Goal: Task Accomplishment & Management: Manage account settings

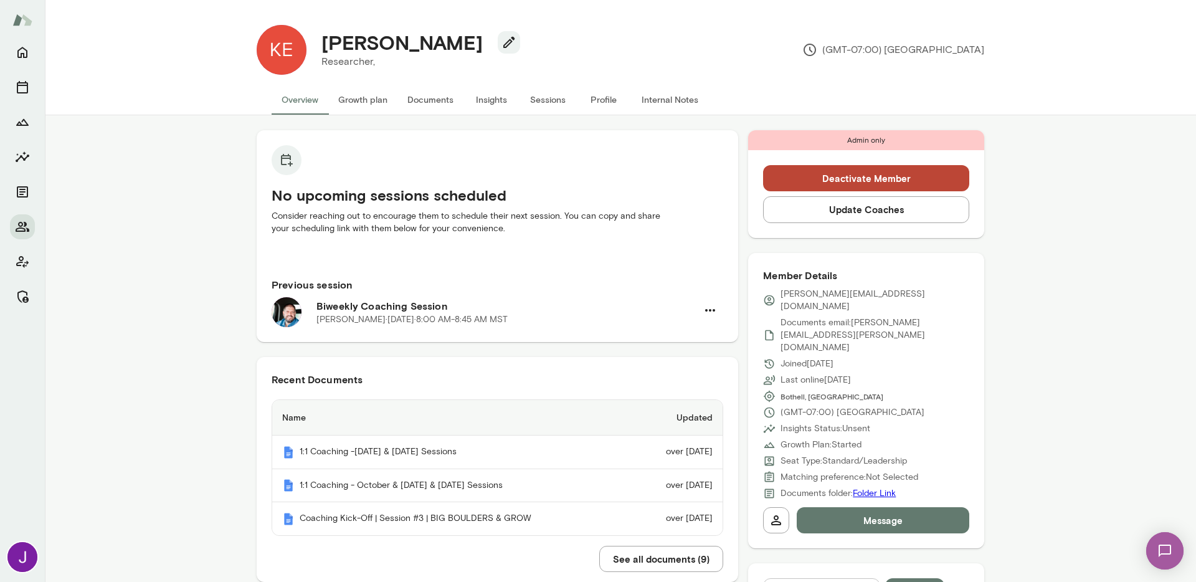
click at [796, 174] on button "Deactivate Member" at bounding box center [866, 178] width 206 height 26
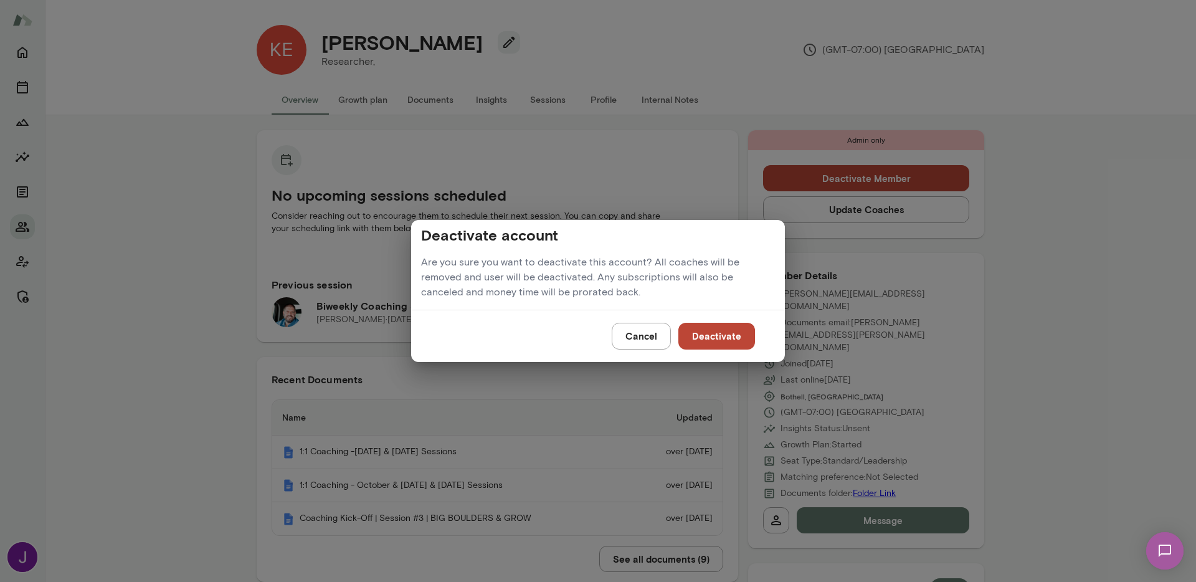
click at [737, 336] on button "Deactivate" at bounding box center [717, 336] width 77 height 26
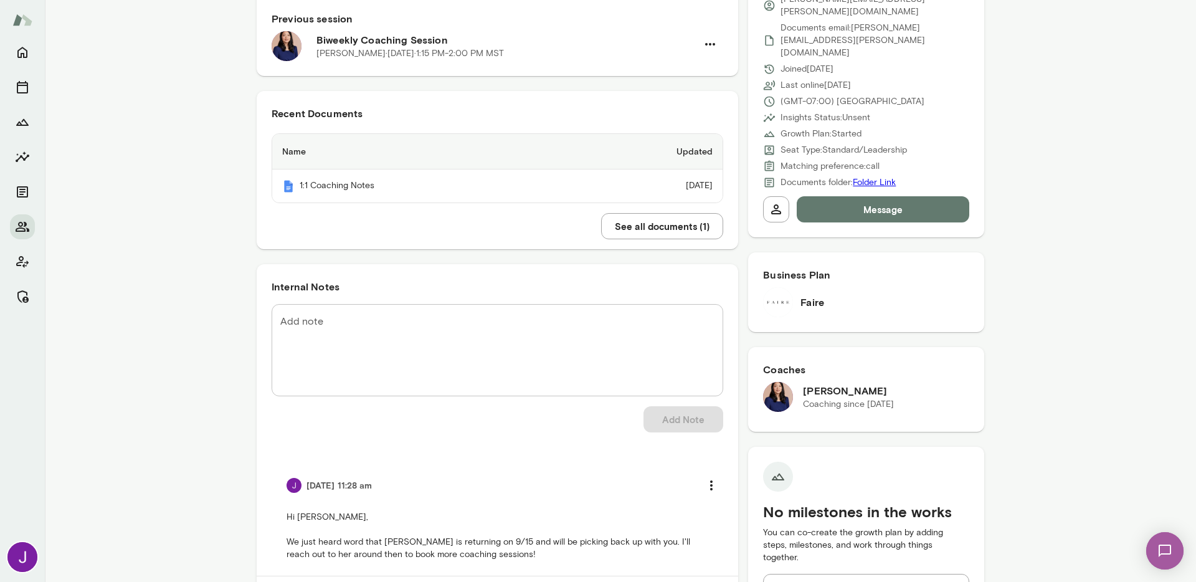
scroll to position [426, 0]
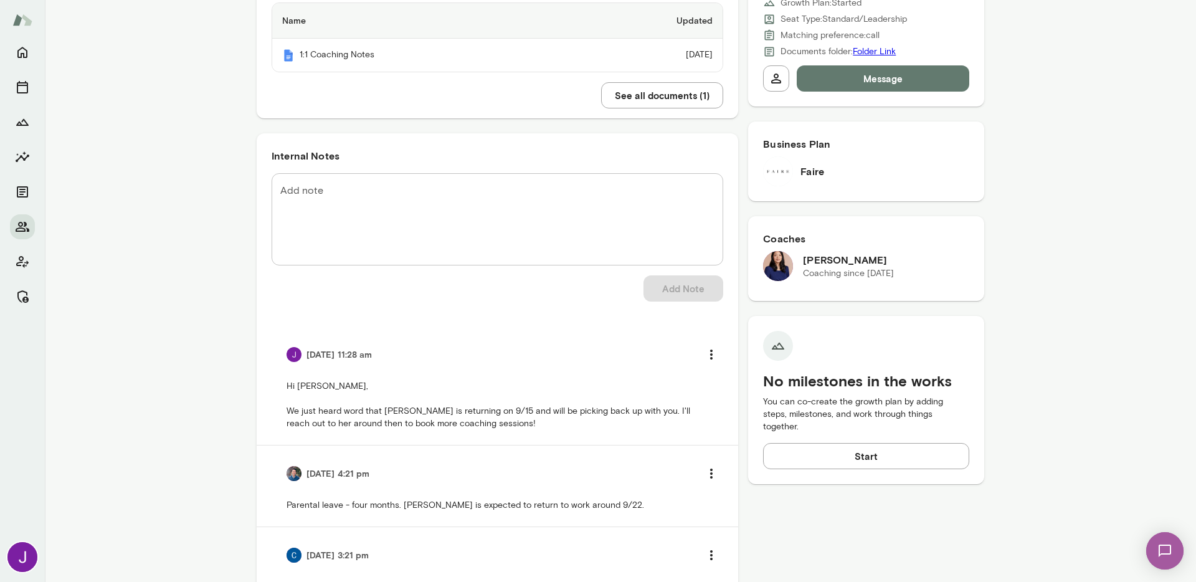
click at [351, 199] on textarea "Add note" at bounding box center [497, 219] width 434 height 72
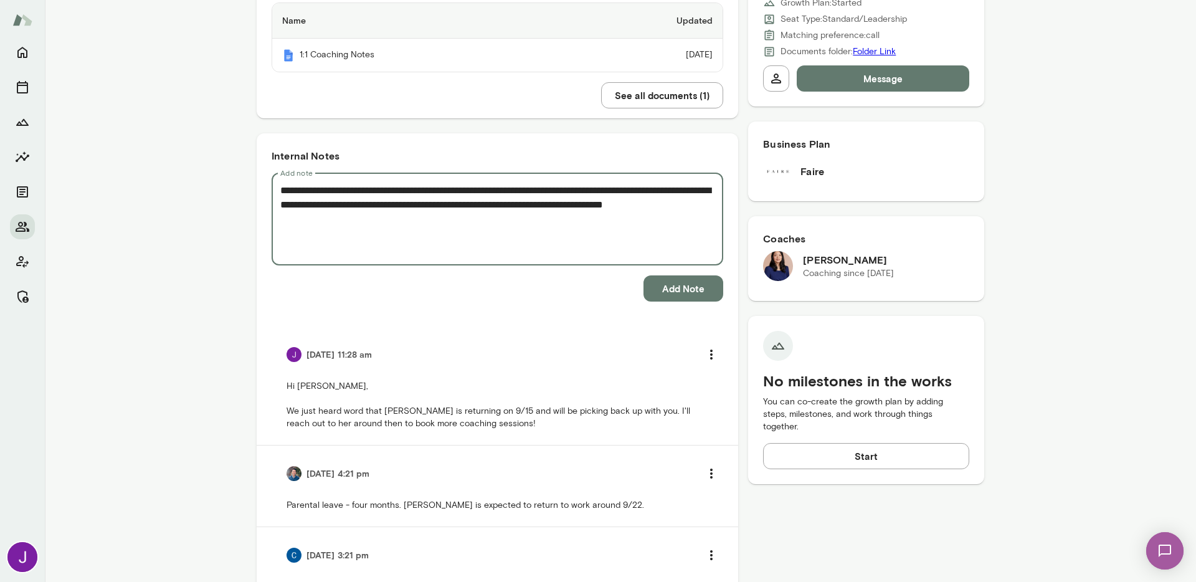
type textarea "**********"
click at [675, 289] on button "Add Note" at bounding box center [684, 288] width 80 height 26
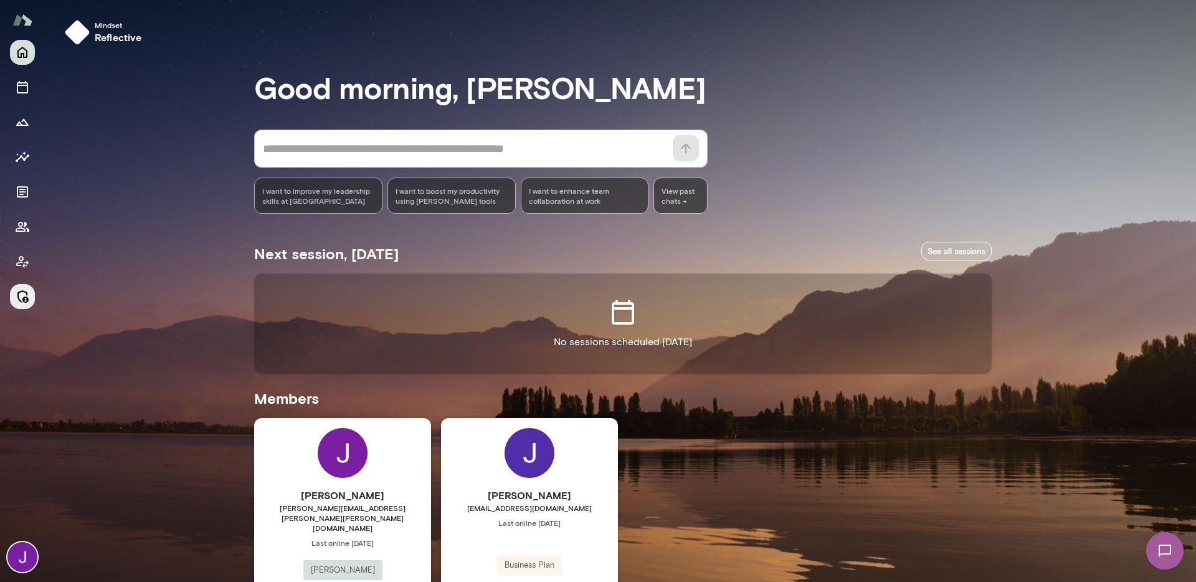
click at [29, 292] on icon "Manage" at bounding box center [22, 296] width 15 height 15
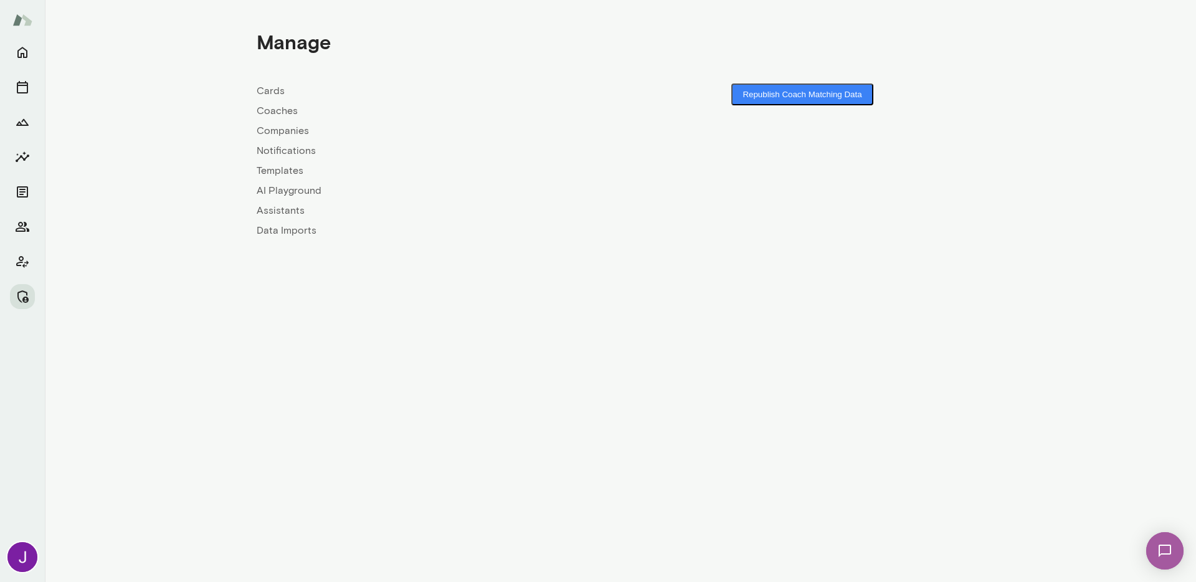
click at [293, 115] on link "Coaches" at bounding box center [439, 110] width 364 height 15
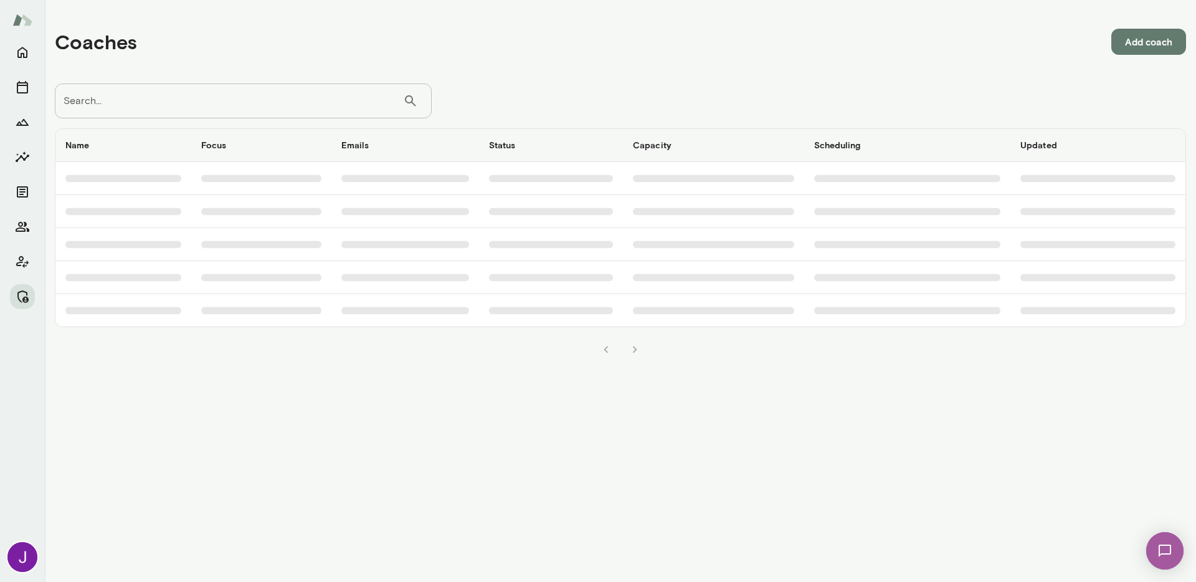
click at [280, 97] on input "Search..." at bounding box center [229, 101] width 348 height 35
type input "******"
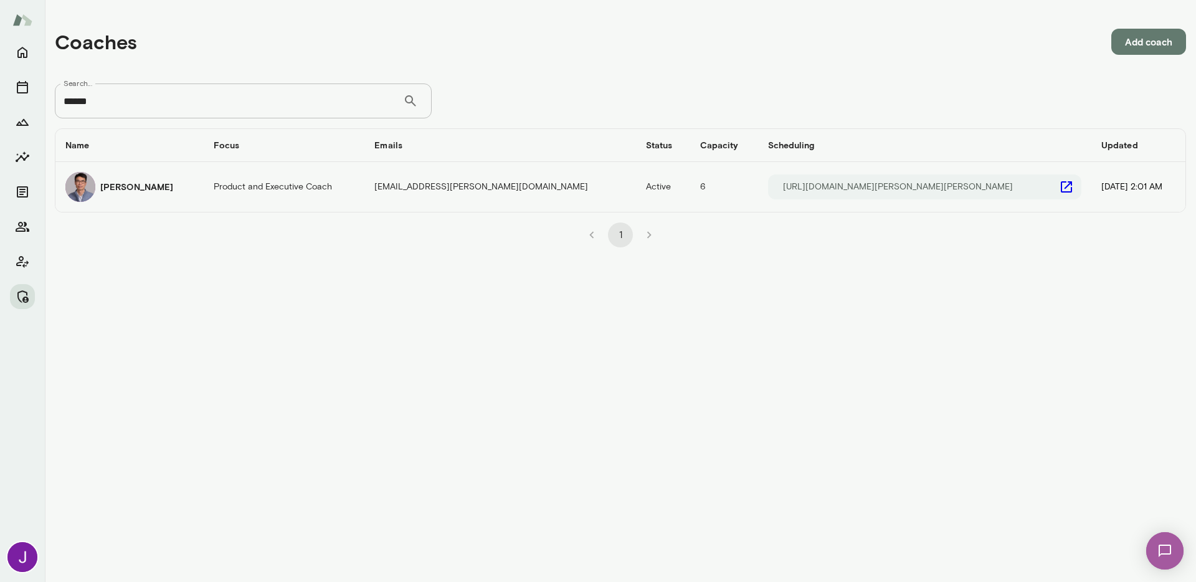
click at [83, 195] on img "coaches table" at bounding box center [80, 187] width 30 height 30
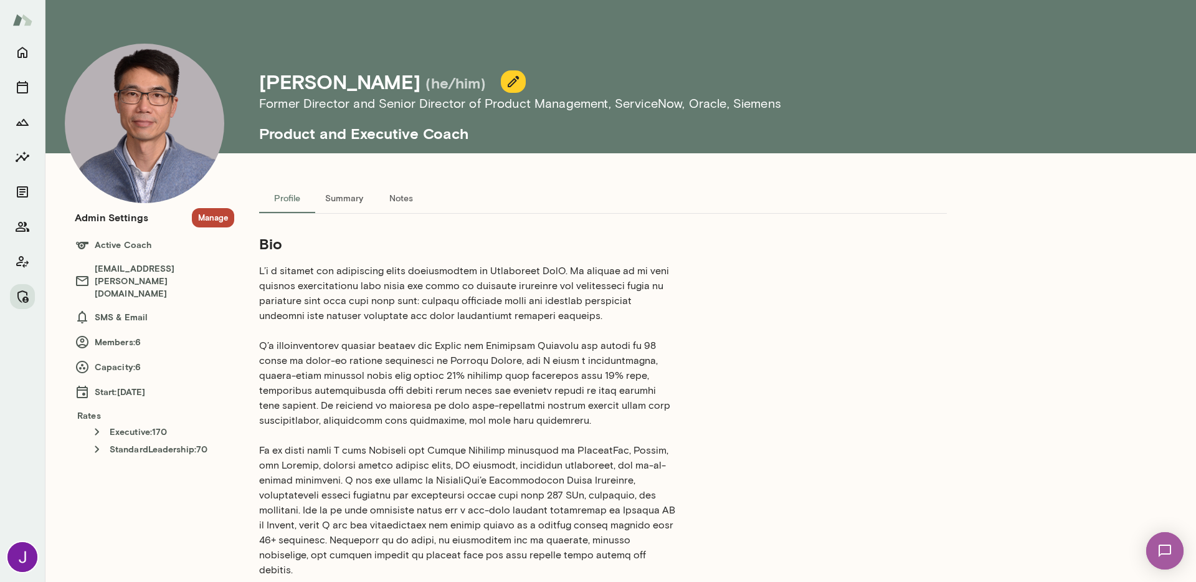
scroll to position [39, 0]
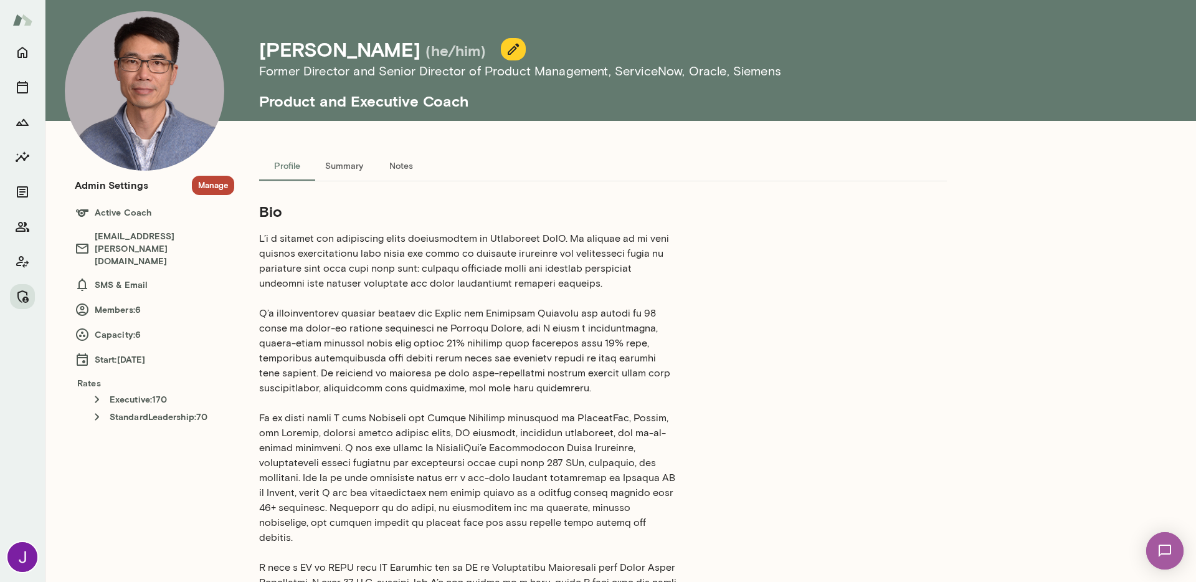
click at [212, 191] on button "Manage" at bounding box center [213, 185] width 42 height 19
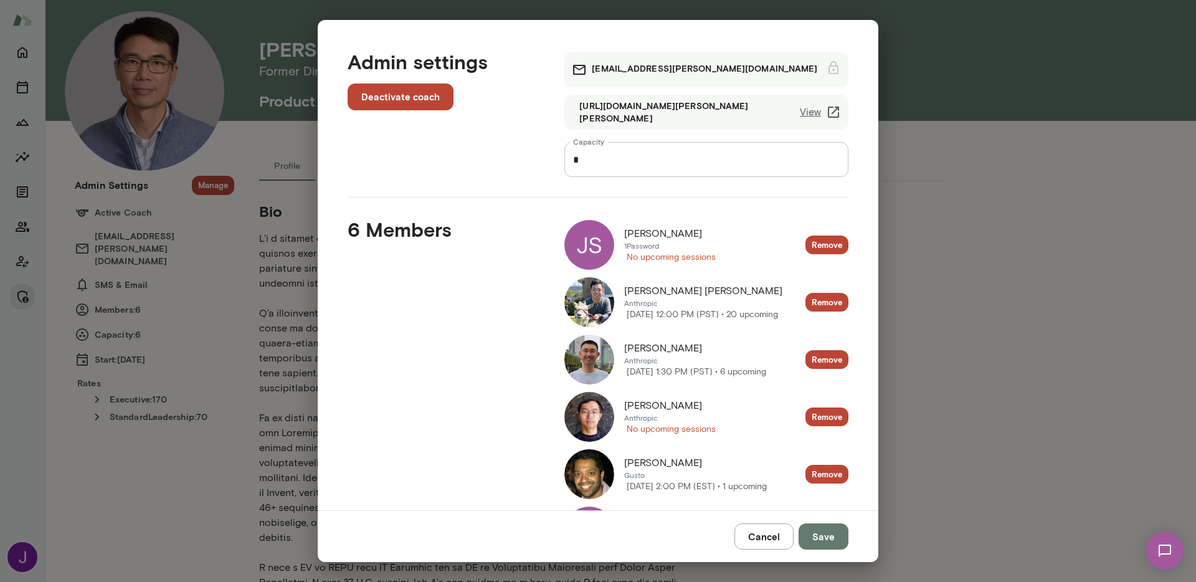
drag, startPoint x: 945, startPoint y: 246, endPoint x: 933, endPoint y: 262, distance: 20.0
click at [945, 246] on div "**********" at bounding box center [598, 291] width 1196 height 582
click at [814, 109] on link "View" at bounding box center [820, 112] width 41 height 15
click at [221, 217] on div "**********" at bounding box center [598, 291] width 1196 height 582
click at [770, 538] on button "Cancel" at bounding box center [764, 536] width 59 height 26
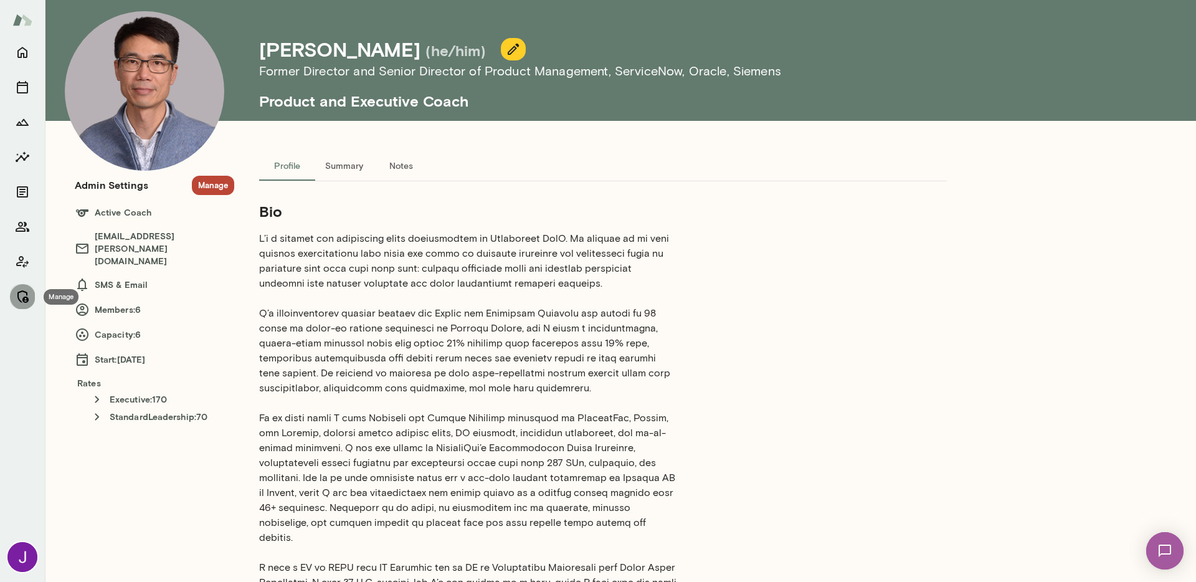
click at [22, 295] on icon "Manage" at bounding box center [22, 296] width 15 height 15
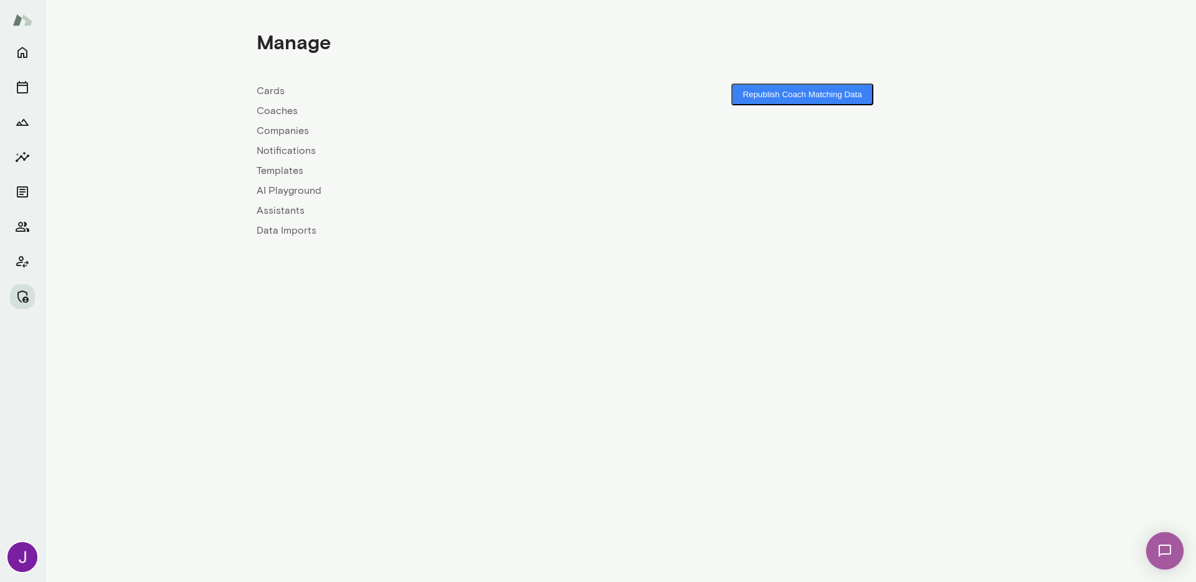
click at [273, 107] on link "Coaches" at bounding box center [439, 110] width 364 height 15
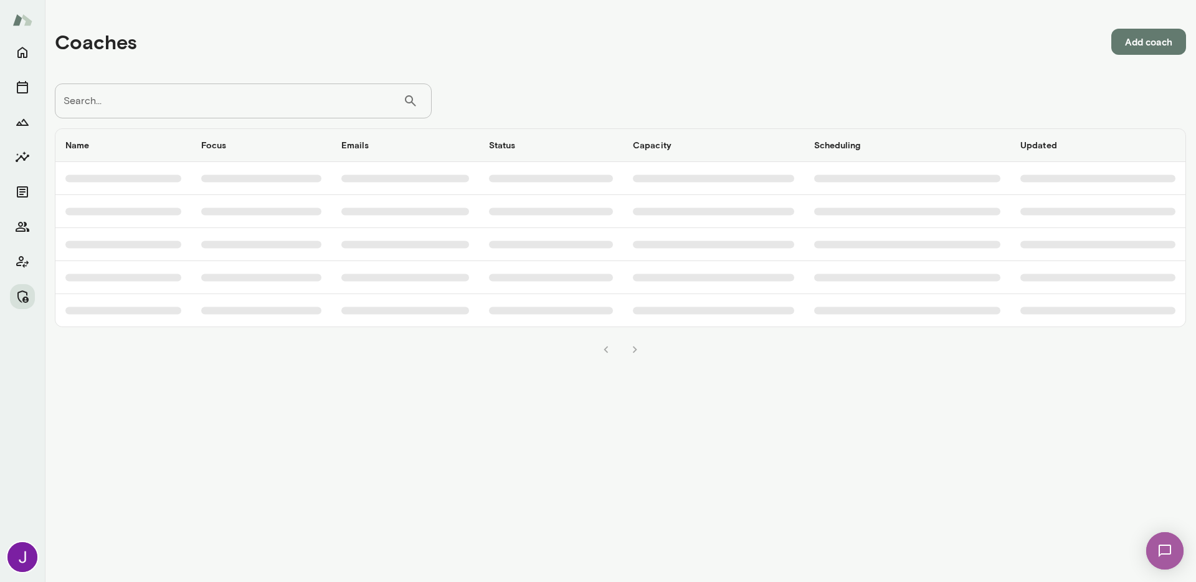
click at [257, 84] on input "Search..." at bounding box center [229, 101] width 348 height 35
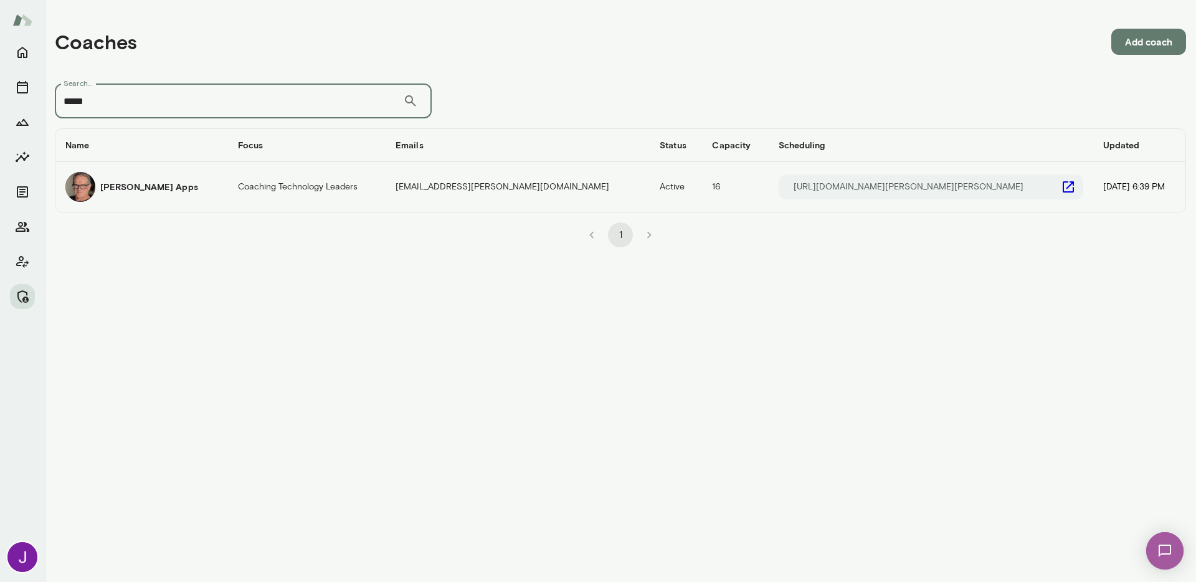
type input "*****"
click at [1063, 185] on icon "coaches table" at bounding box center [1068, 186] width 11 height 11
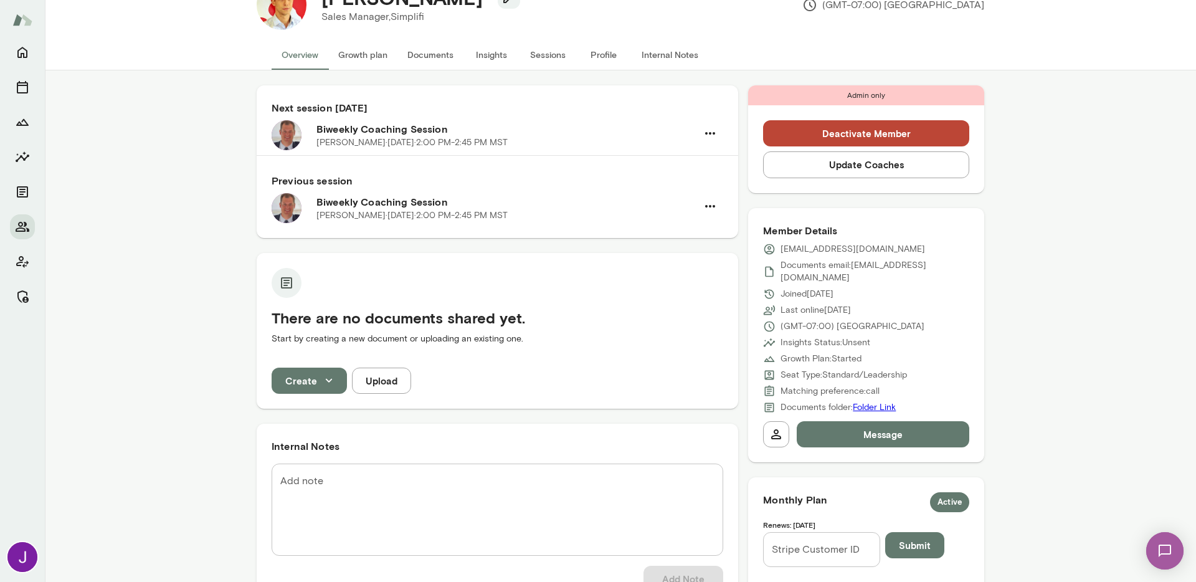
scroll to position [32, 0]
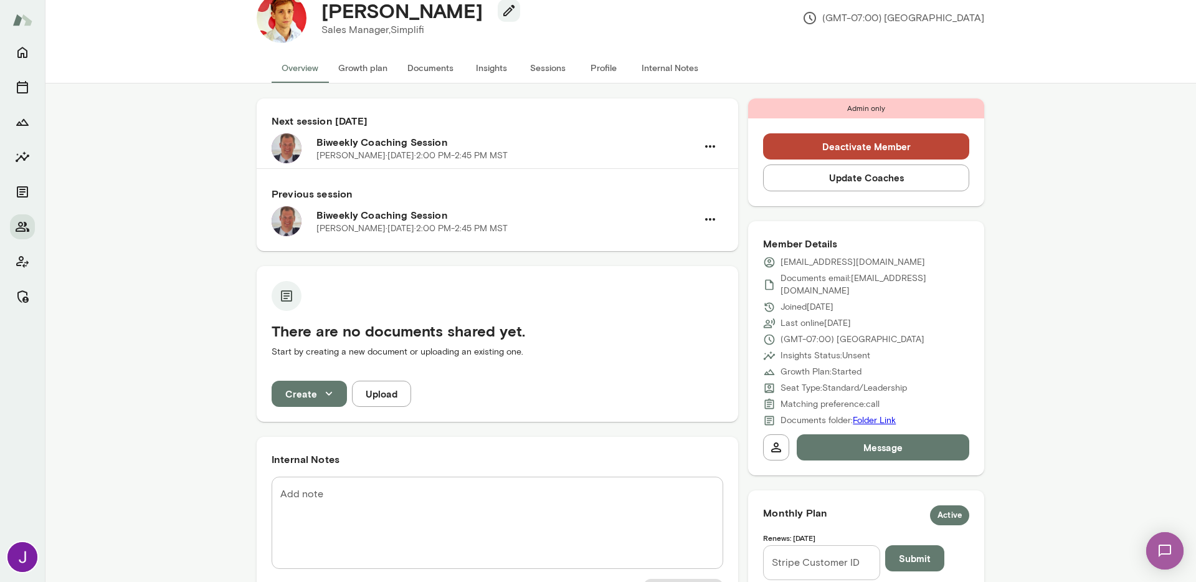
click at [540, 73] on button "Sessions" at bounding box center [548, 68] width 56 height 30
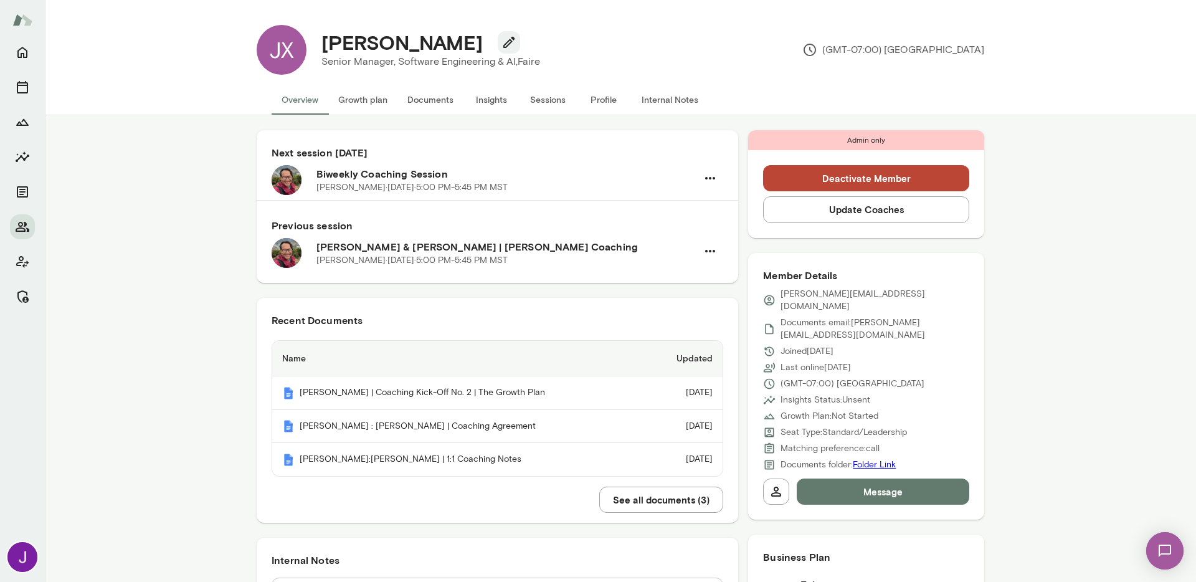
click at [561, 105] on button "Sessions" at bounding box center [548, 100] width 56 height 30
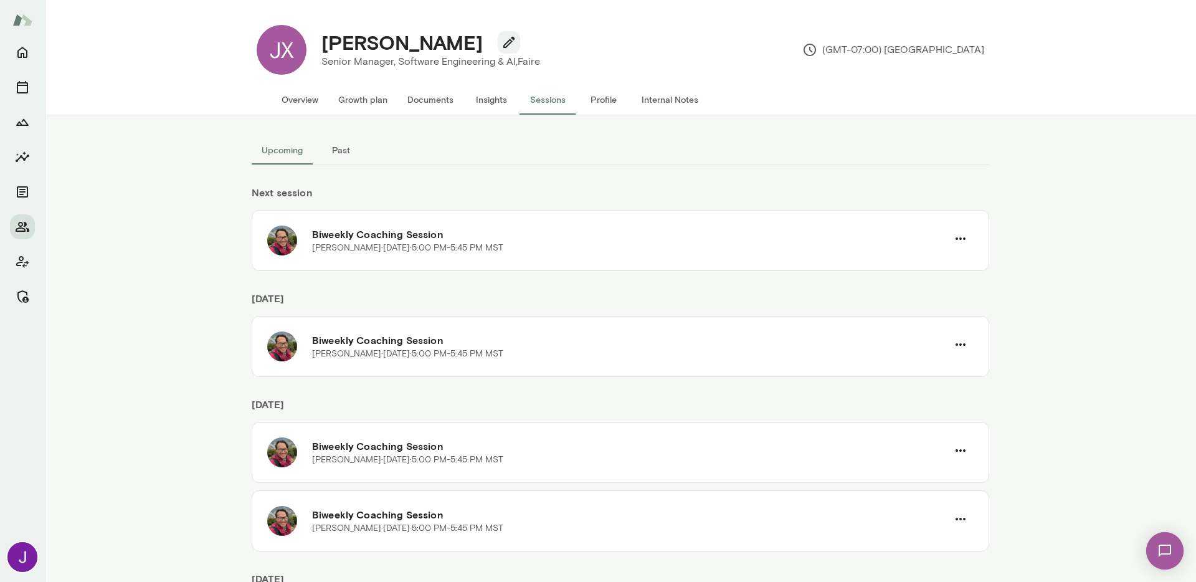
click at [343, 155] on button "Past" at bounding box center [341, 150] width 56 height 30
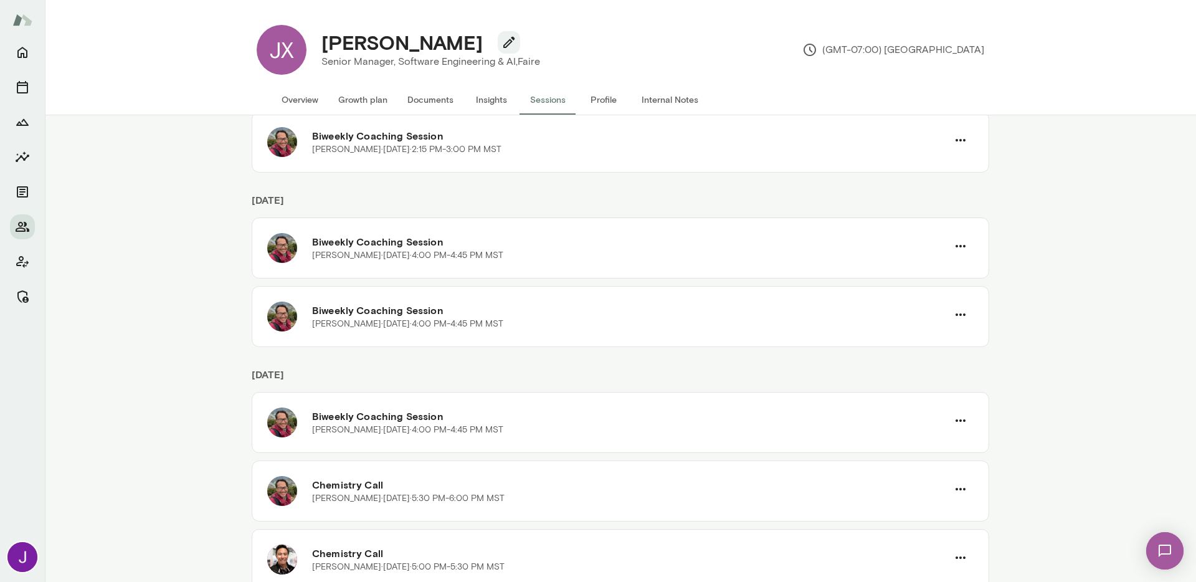
scroll to position [1082, 0]
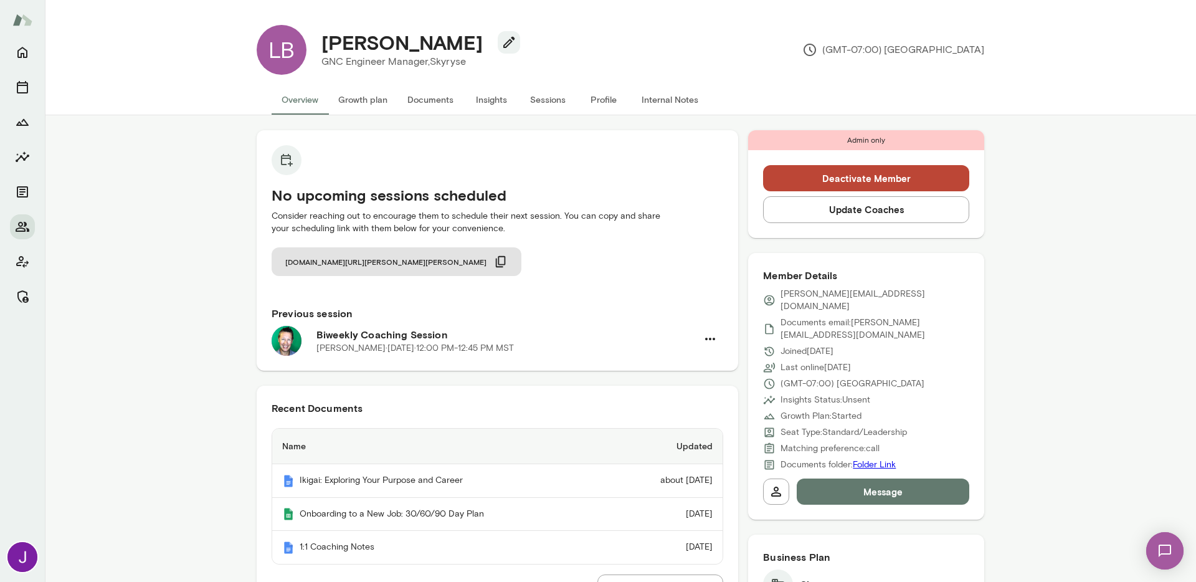
click at [782, 178] on button "Deactivate Member" at bounding box center [866, 178] width 206 height 26
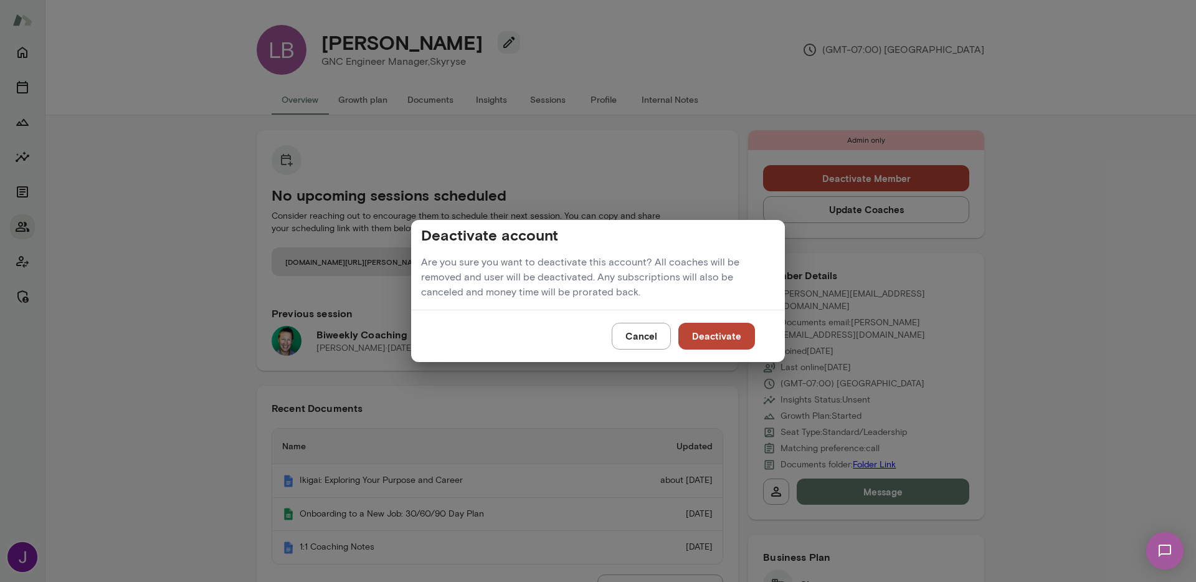
click at [729, 332] on button "Deactivate" at bounding box center [717, 336] width 77 height 26
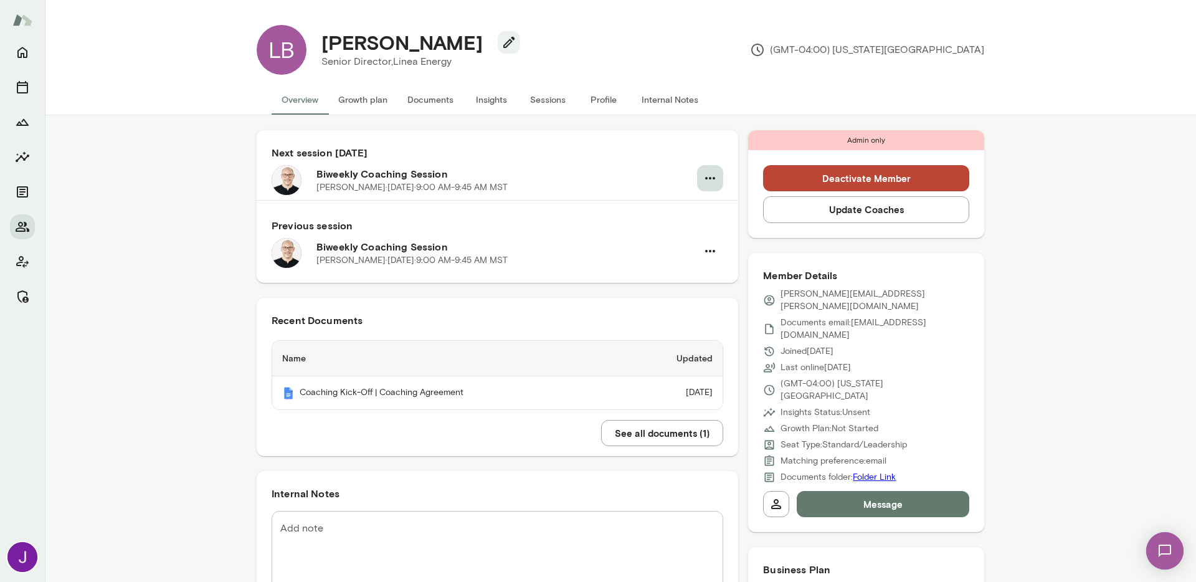
click at [715, 184] on button "button" at bounding box center [710, 178] width 26 height 26
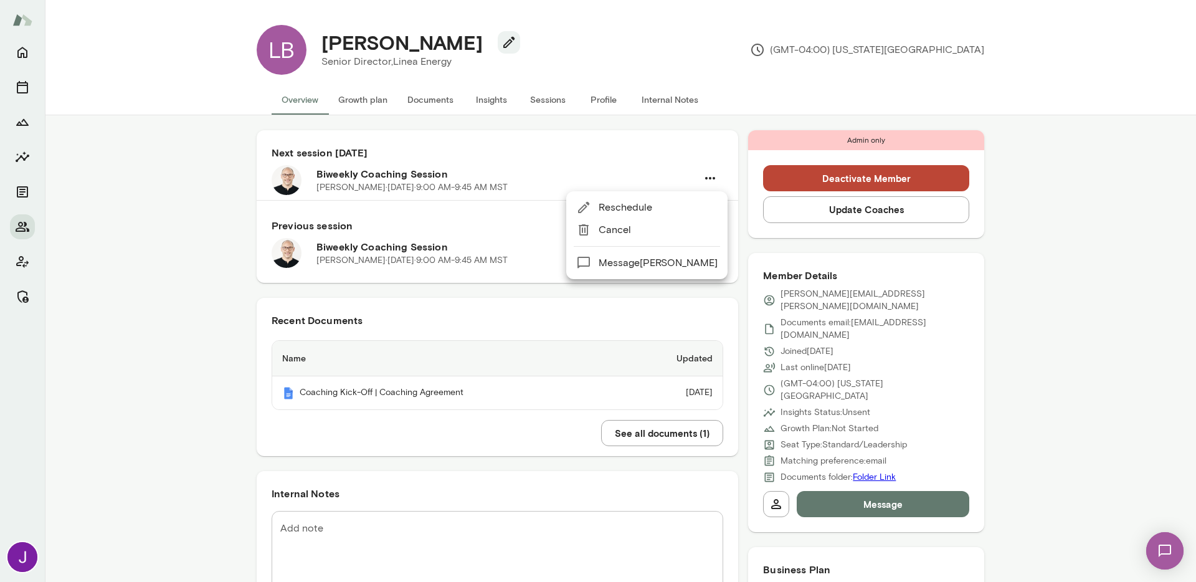
click at [652, 230] on span "Cancel" at bounding box center [658, 229] width 119 height 15
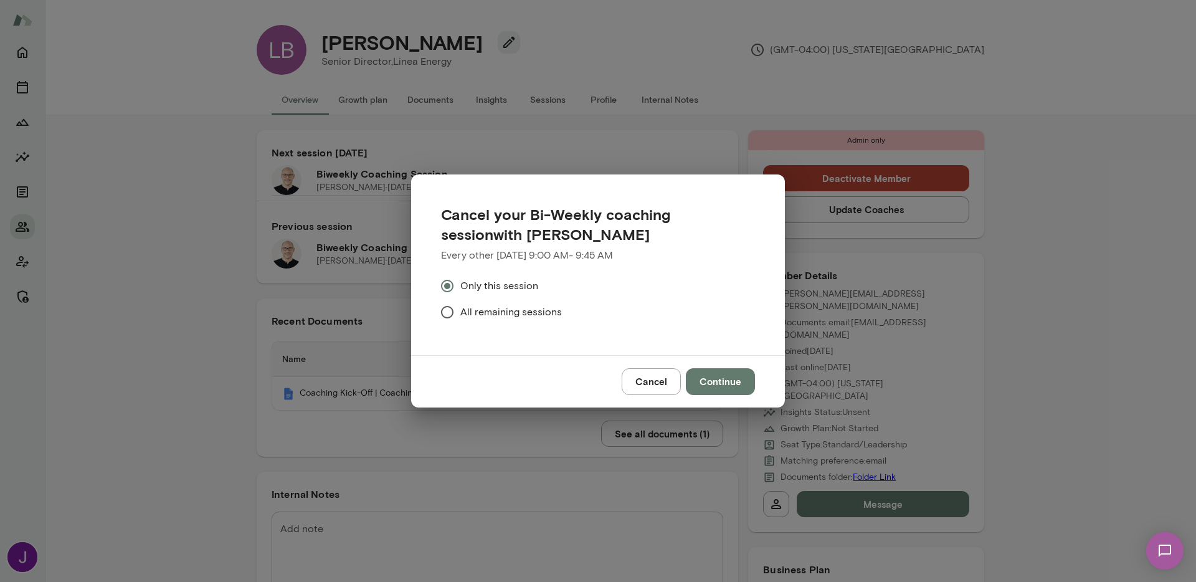
click at [485, 315] on span "All remaining sessions" at bounding box center [512, 312] width 102 height 15
click at [714, 381] on button "Continue" at bounding box center [720, 381] width 69 height 26
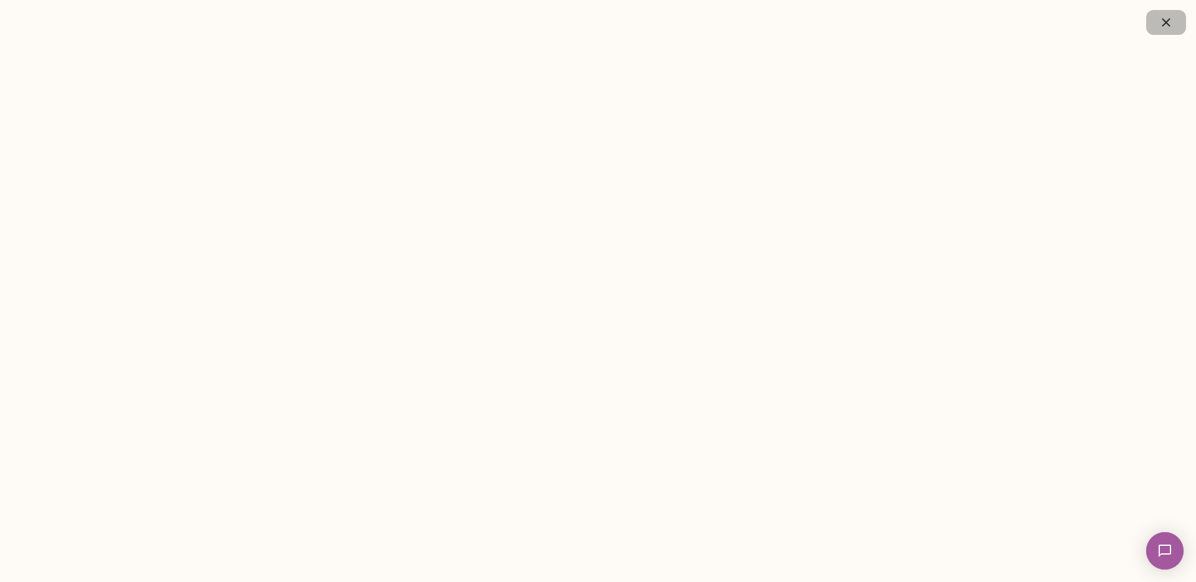
click at [1158, 16] on button "button" at bounding box center [1167, 22] width 40 height 25
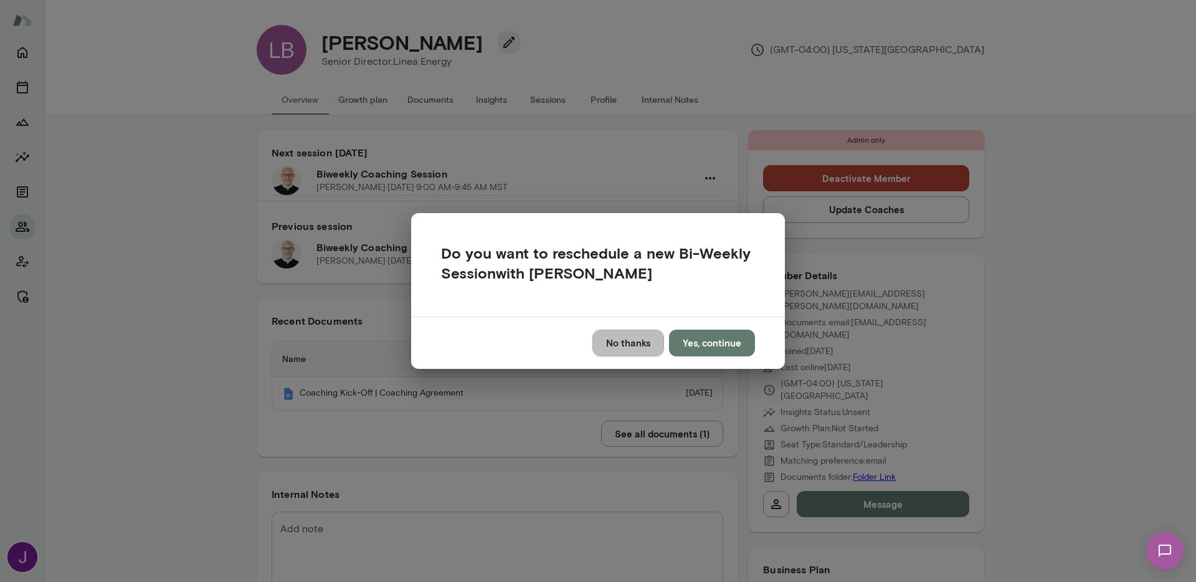
click at [636, 339] on button "No thanks" at bounding box center [629, 343] width 72 height 26
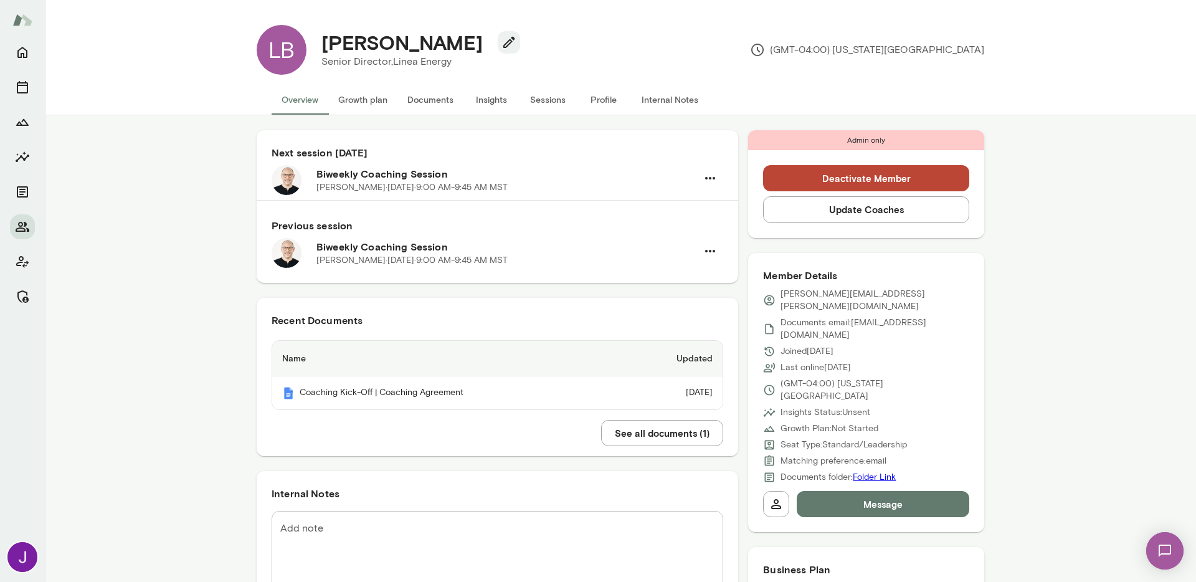
click at [849, 174] on button "Deactivate Member" at bounding box center [866, 178] width 206 height 26
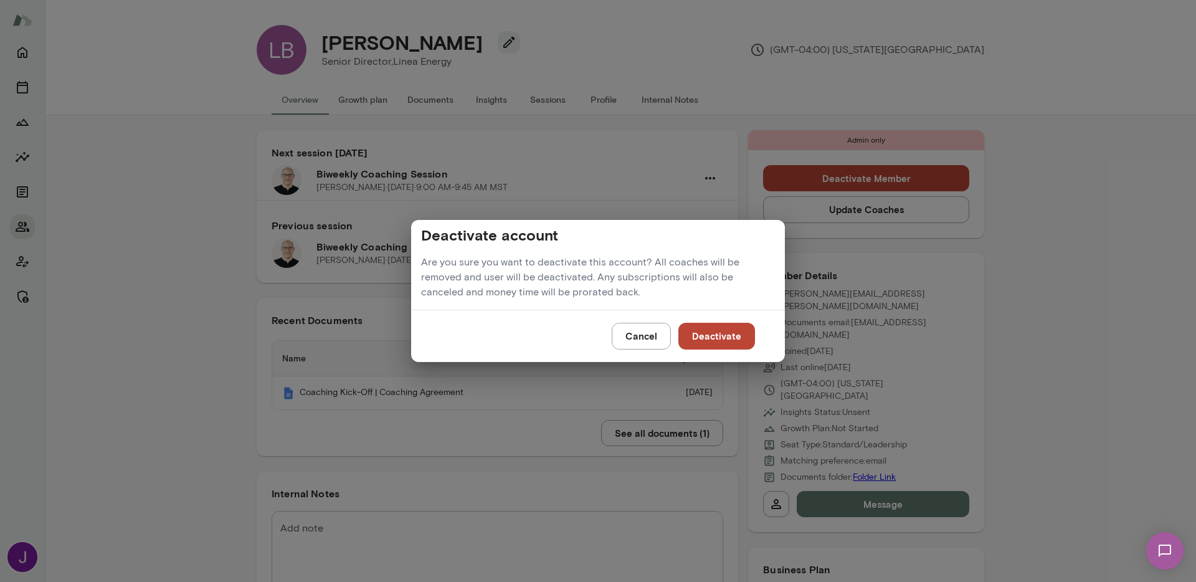
drag, startPoint x: 727, startPoint y: 339, endPoint x: 720, endPoint y: 262, distance: 76.9
click at [727, 338] on button "Deactivate" at bounding box center [717, 336] width 77 height 26
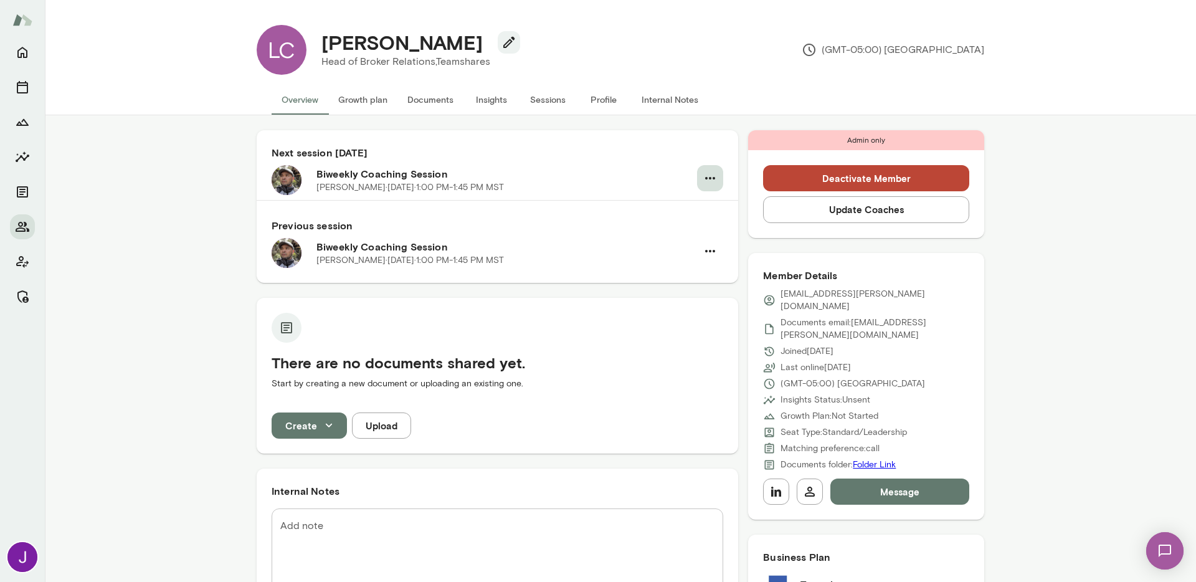
click at [705, 177] on icon "button" at bounding box center [710, 178] width 10 height 2
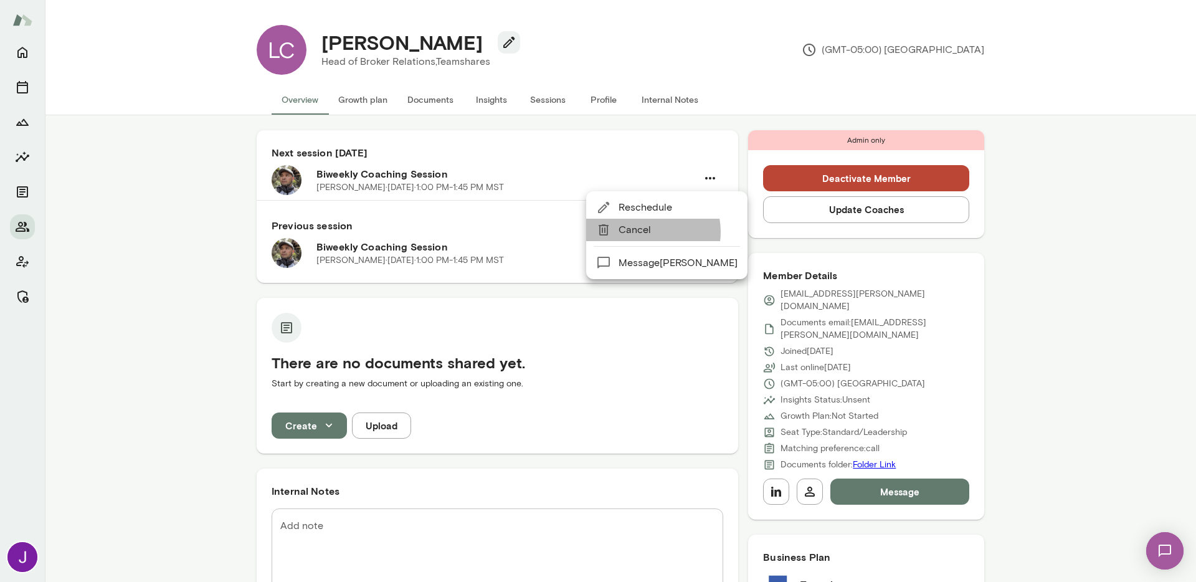
click at [646, 232] on span "Cancel" at bounding box center [678, 229] width 119 height 15
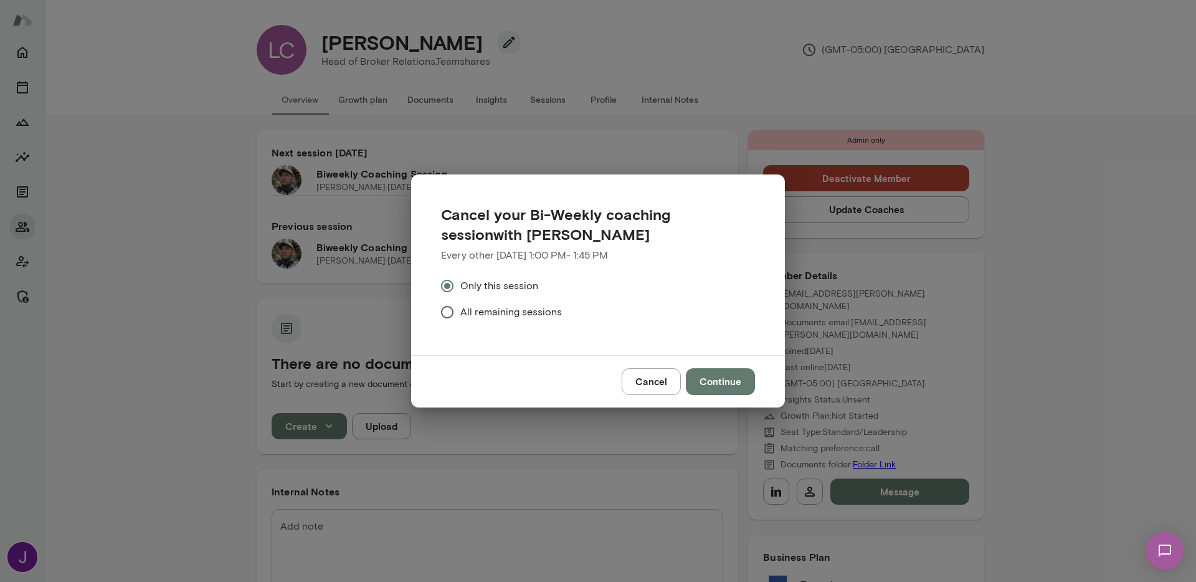
click at [470, 305] on span "All remaining sessions" at bounding box center [512, 312] width 102 height 15
click at [749, 384] on button "Continue" at bounding box center [720, 381] width 69 height 26
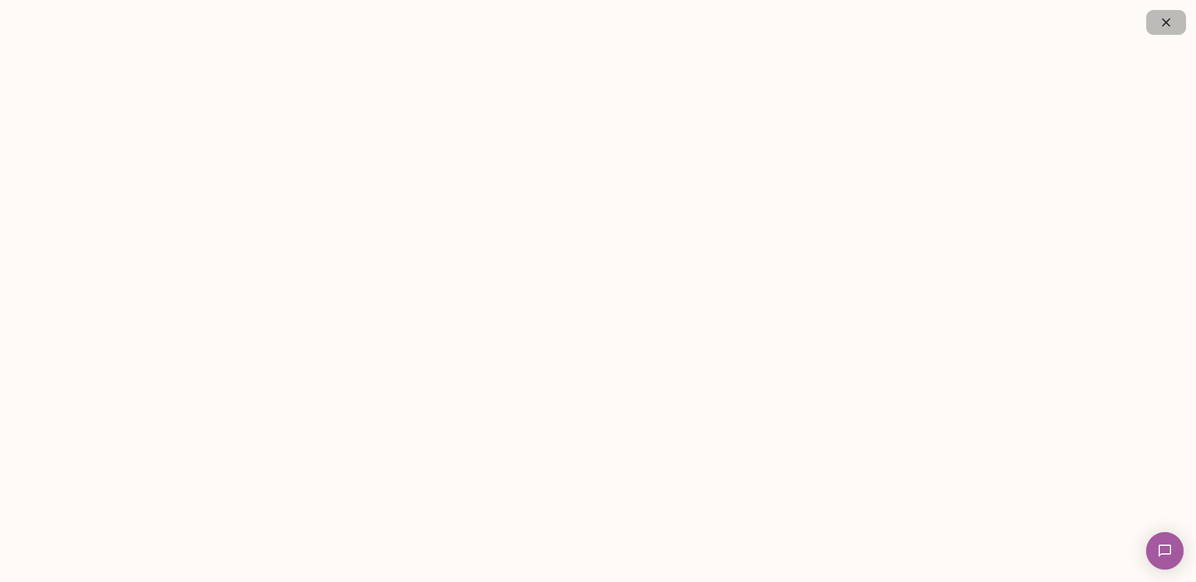
click at [1183, 22] on button "button" at bounding box center [1167, 22] width 40 height 25
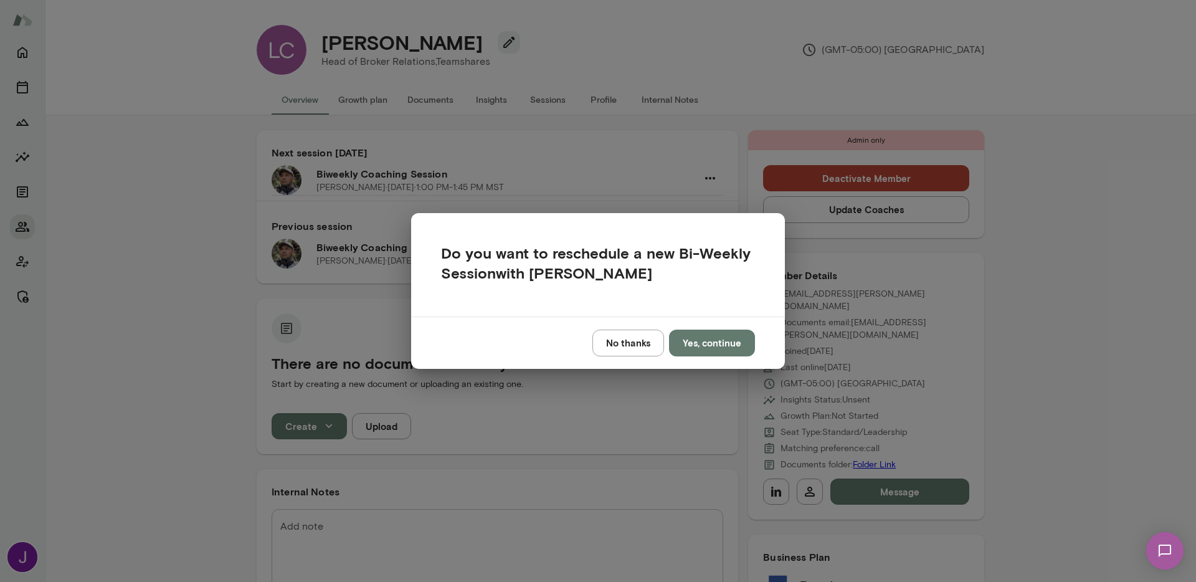
click at [627, 340] on button "No thanks" at bounding box center [629, 343] width 72 height 26
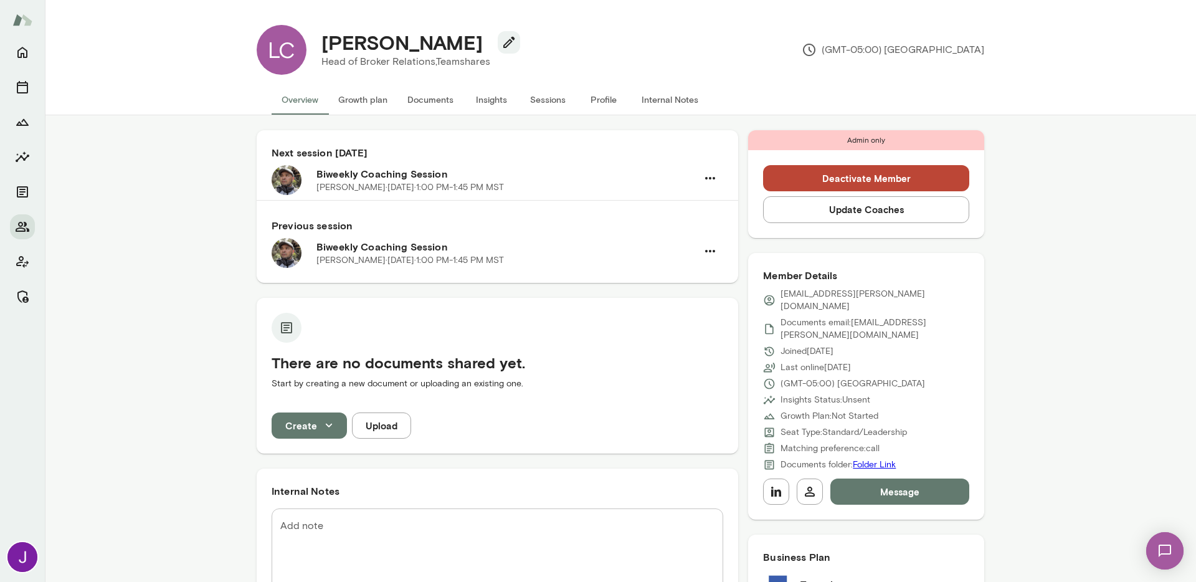
click at [836, 181] on button "Deactivate Member" at bounding box center [866, 178] width 206 height 26
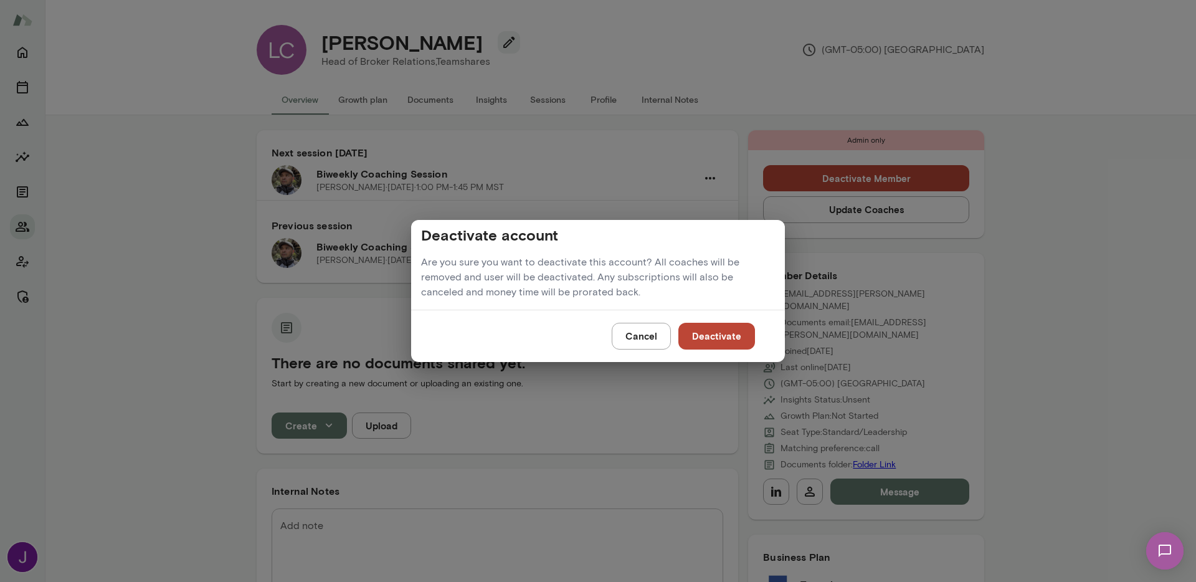
click at [711, 333] on button "Deactivate" at bounding box center [717, 336] width 77 height 26
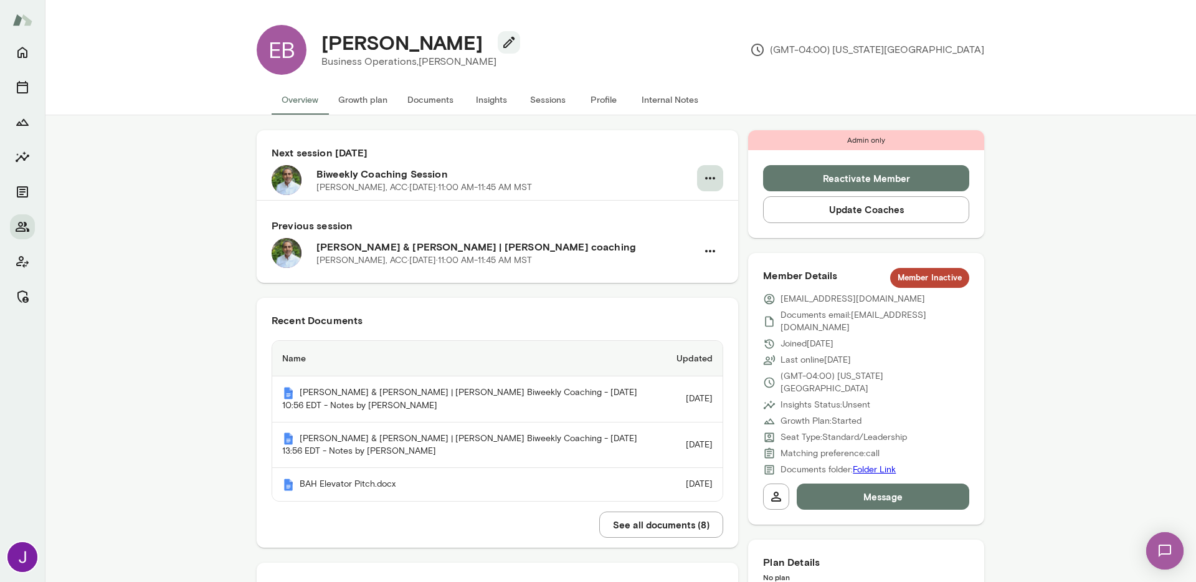
click at [709, 179] on icon "button" at bounding box center [710, 178] width 15 height 15
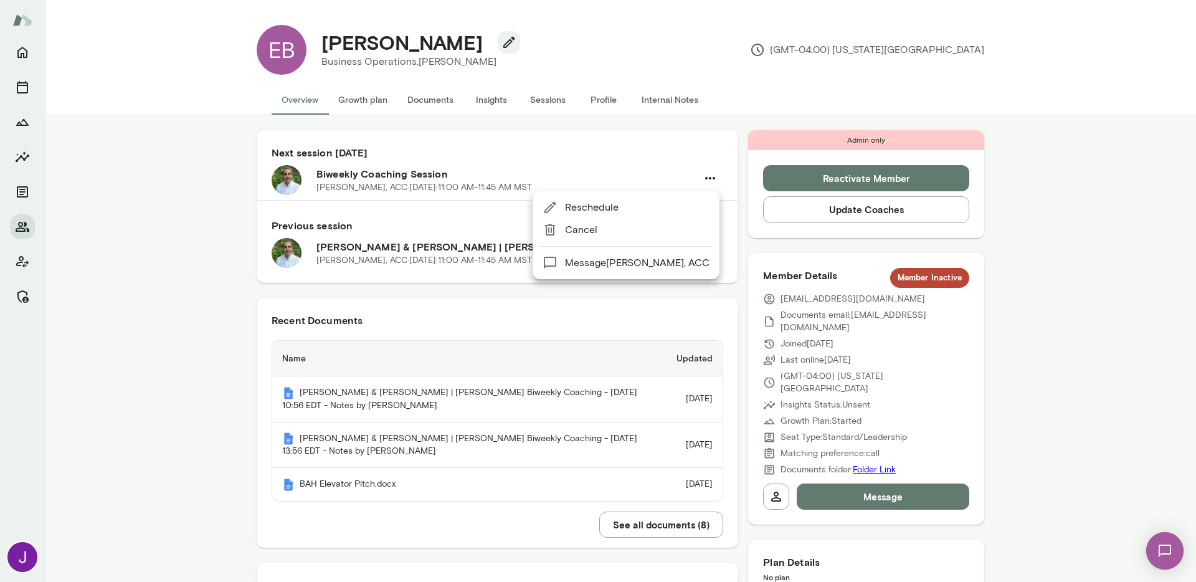
click at [674, 226] on span "Cancel" at bounding box center [637, 229] width 145 height 15
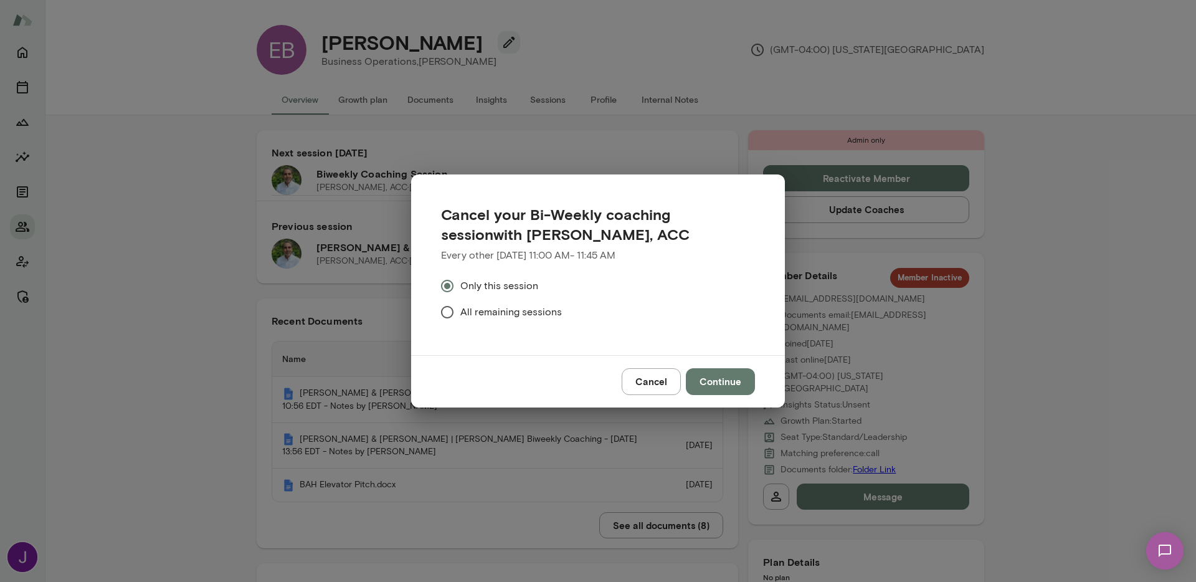
click at [518, 312] on span "All remaining sessions" at bounding box center [512, 312] width 102 height 15
click at [710, 383] on button "Continue" at bounding box center [720, 381] width 69 height 26
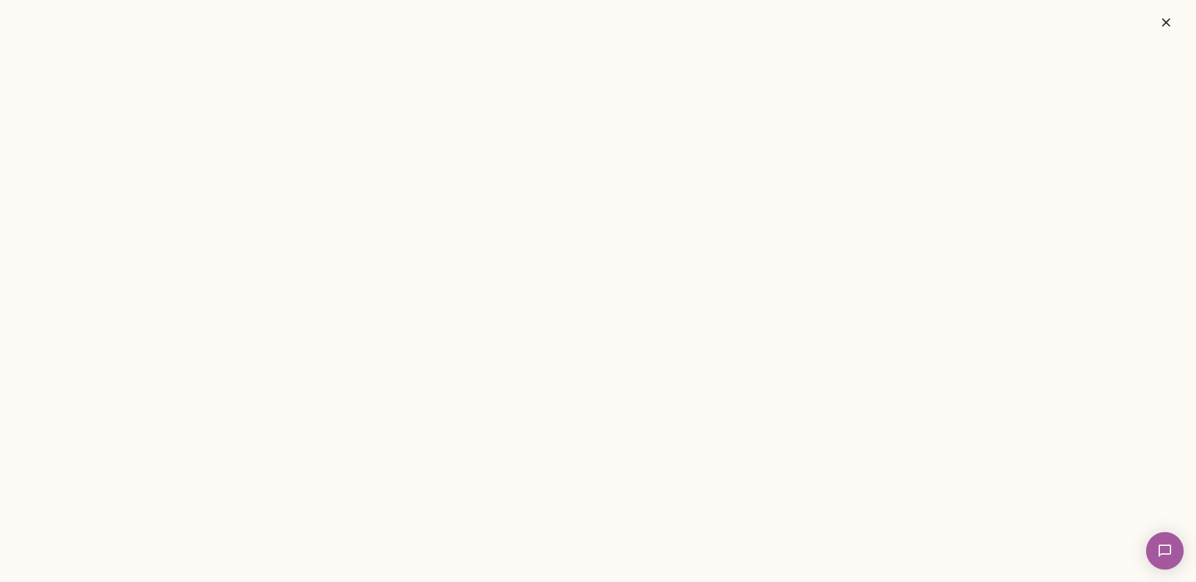
click at [1163, 31] on button "button" at bounding box center [1167, 22] width 40 height 25
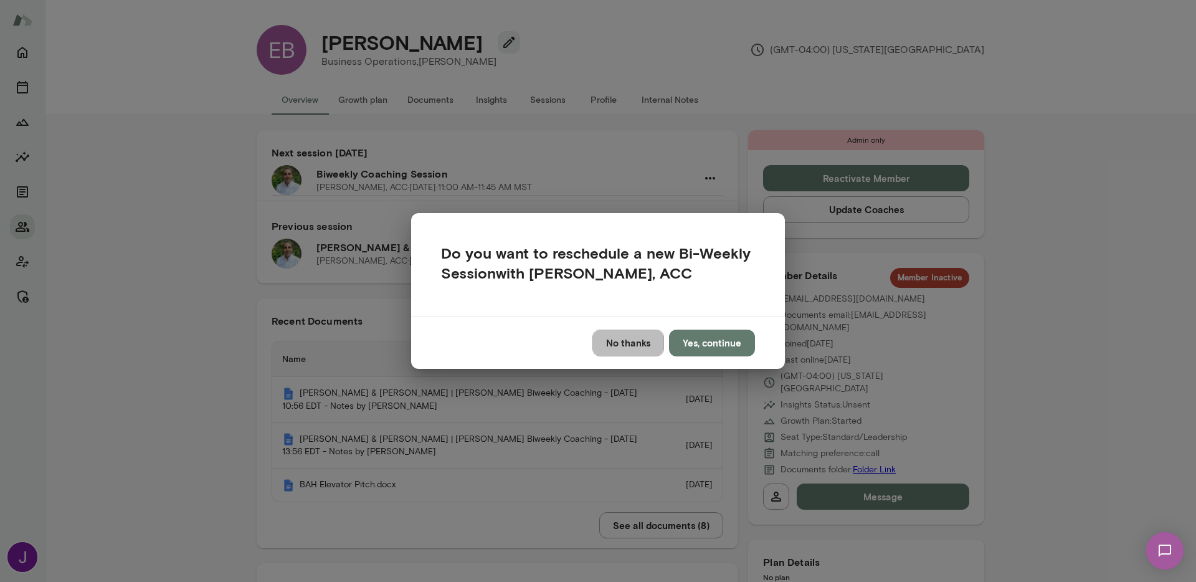
click at [639, 336] on button "No thanks" at bounding box center [629, 343] width 72 height 26
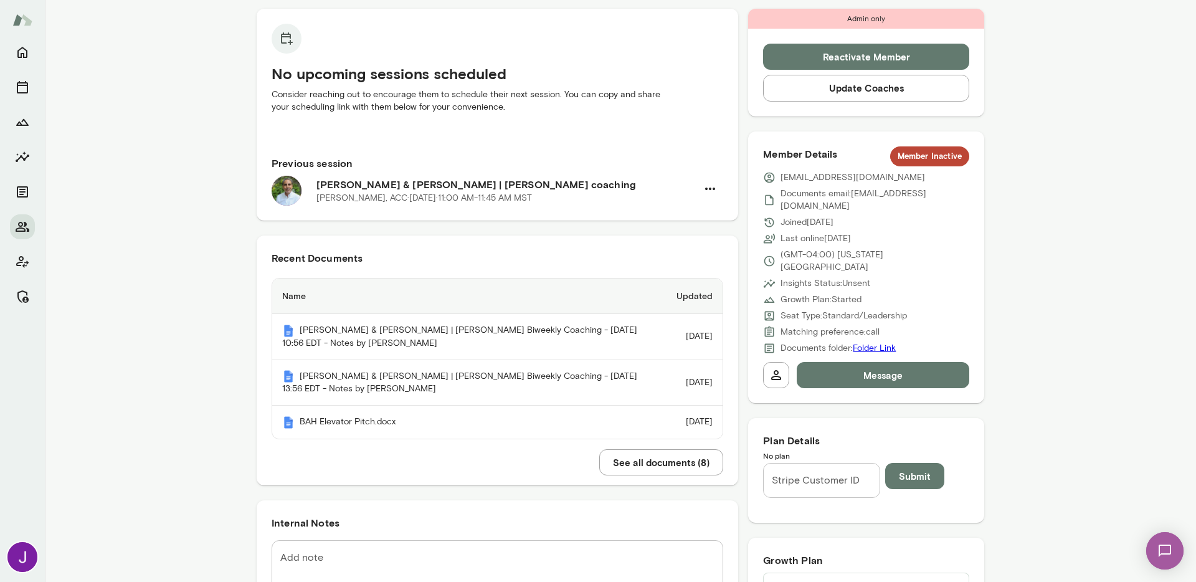
scroll to position [426, 0]
